Goal: Information Seeking & Learning: Learn about a topic

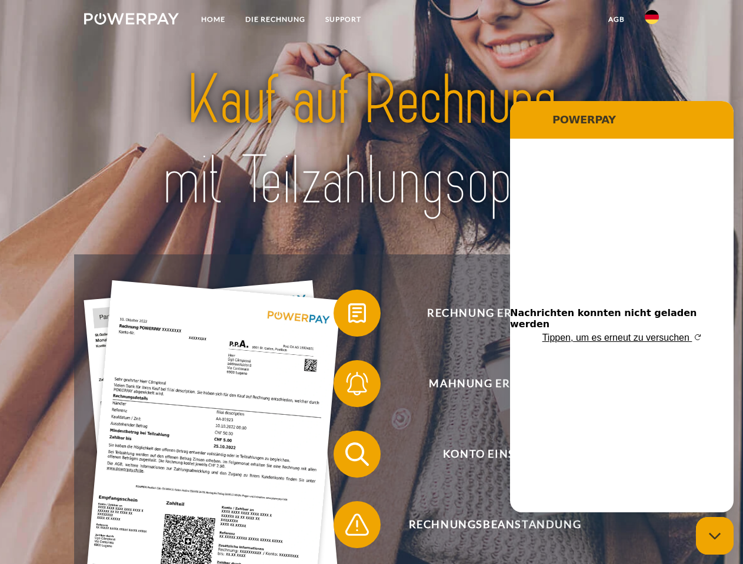
click at [131, 21] on img at bounding box center [131, 19] width 95 height 12
click at [651, 21] on img at bounding box center [651, 17] width 14 height 14
click at [616, 19] on link "agb" at bounding box center [616, 19] width 36 height 21
click at [348, 316] on span at bounding box center [339, 313] width 59 height 59
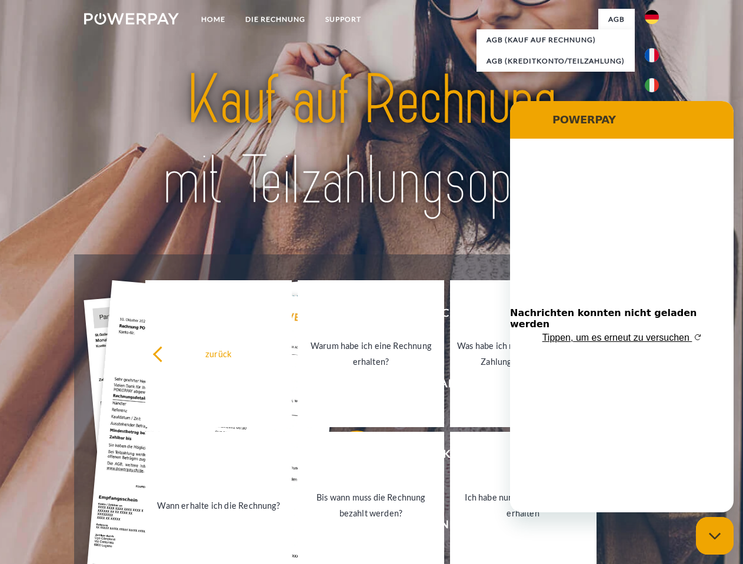
click at [348, 386] on link "Warum habe ich eine Rechnung erhalten?" at bounding box center [371, 353] width 146 height 147
click at [348, 457] on link "Bis wann muss die Rechnung bezahlt werden?" at bounding box center [371, 505] width 146 height 147
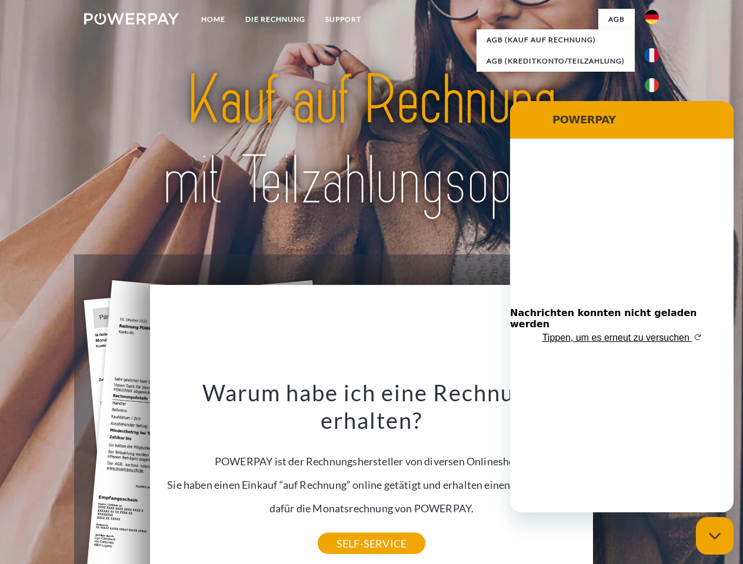
click at [348, 527] on div "Warum habe ich eine Rechnung erhalten? POWERPAY ist der Rechnungshersteller von…" at bounding box center [371, 461] width 429 height 165
click at [714, 536] on icon "Messaging-Fenster schließen" at bounding box center [715, 537] width 12 height 8
